Goal: Task Accomplishment & Management: Complete application form

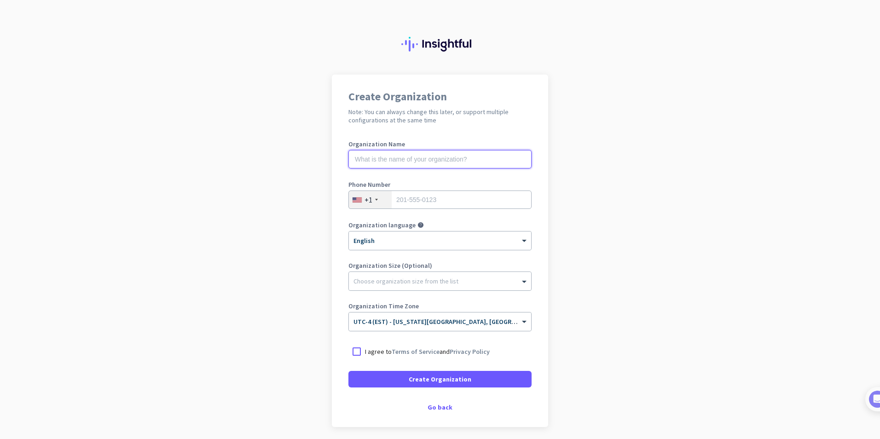
click at [434, 163] on input "text" at bounding box center [440, 159] width 183 height 18
click at [445, 112] on h2 "Note: You can always change this later, or support multiple configurations at t…" at bounding box center [440, 116] width 183 height 17
click at [442, 158] on input "text" at bounding box center [440, 159] width 183 height 18
type input "Mercor"
click at [481, 207] on input "tel" at bounding box center [440, 200] width 183 height 18
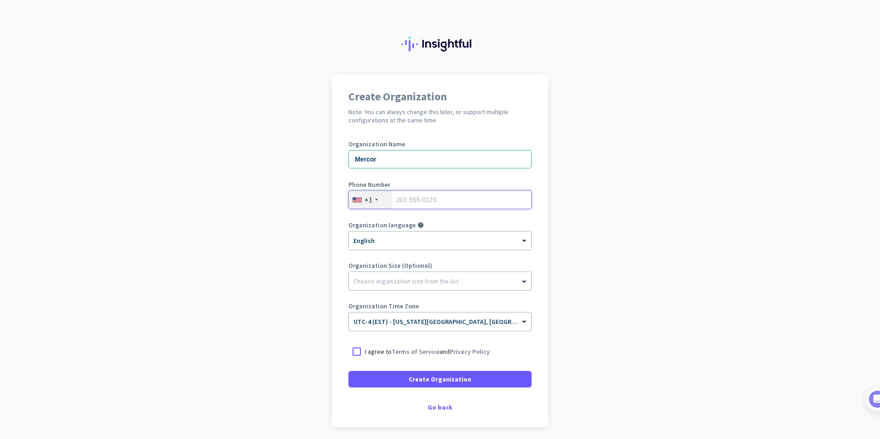
type input "7272036541"
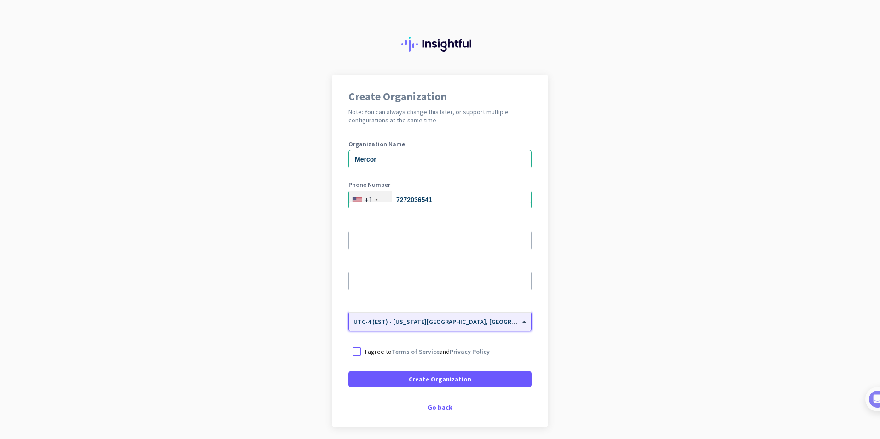
click at [461, 325] on span "UTC-4 (EST) - [US_STATE][GEOGRAPHIC_DATA], [GEOGRAPHIC_DATA], [GEOGRAPHIC_DATA]…" at bounding box center [514, 322] width 320 height 8
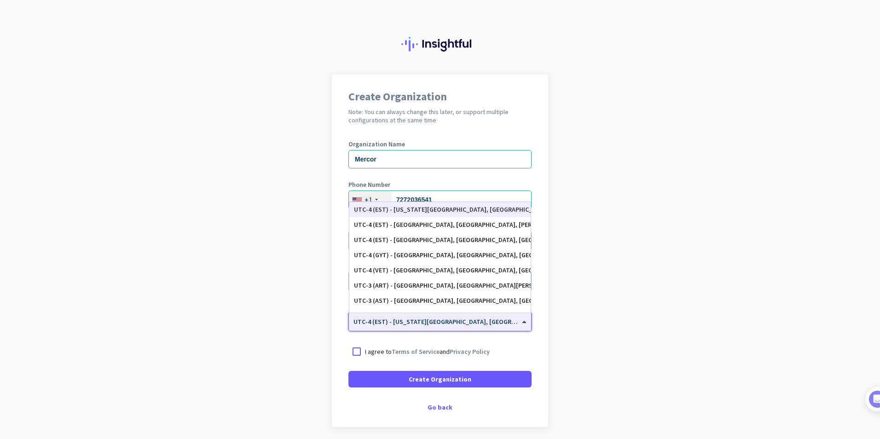
click at [463, 212] on div "UTC-4 (EST) - [US_STATE][GEOGRAPHIC_DATA], [GEOGRAPHIC_DATA], [GEOGRAPHIC_DATA]…" at bounding box center [440, 210] width 172 height 8
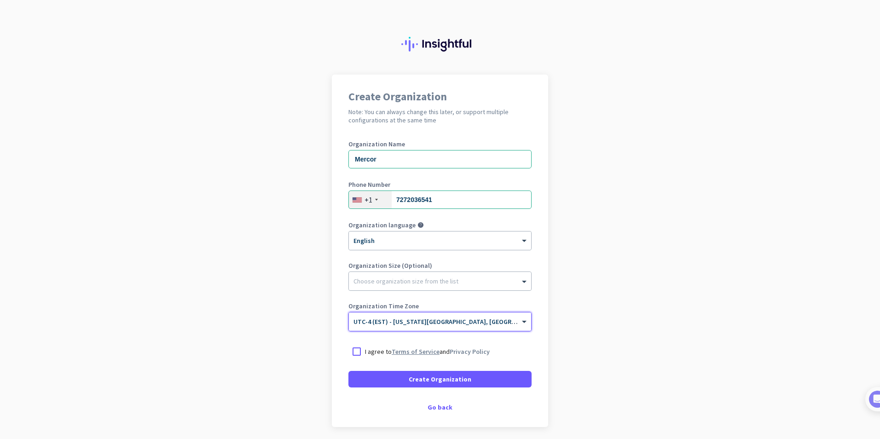
click at [425, 353] on link "Terms of Service" at bounding box center [416, 352] width 48 height 8
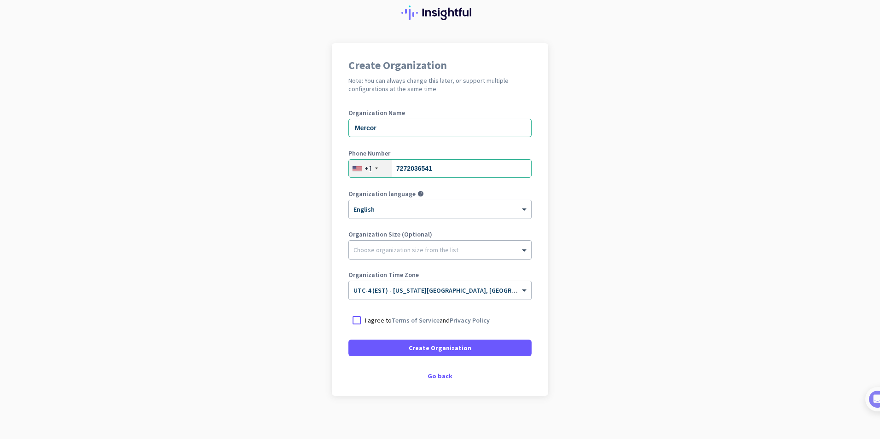
scroll to position [34, 0]
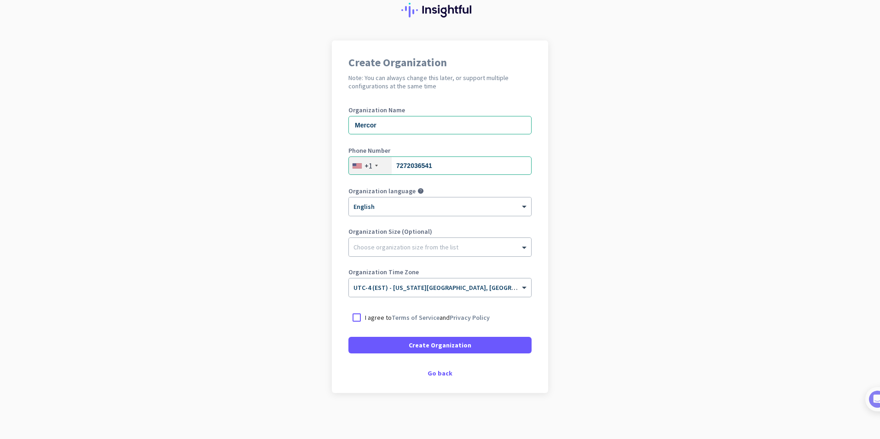
click at [368, 318] on p "I agree to Terms of Service and Privacy Policy" at bounding box center [427, 317] width 125 height 9
click at [0, 0] on input "I agree to Terms of Service and Privacy Policy" at bounding box center [0, 0] width 0 height 0
click at [396, 350] on span at bounding box center [440, 345] width 183 height 22
